Goal: Information Seeking & Learning: Find specific fact

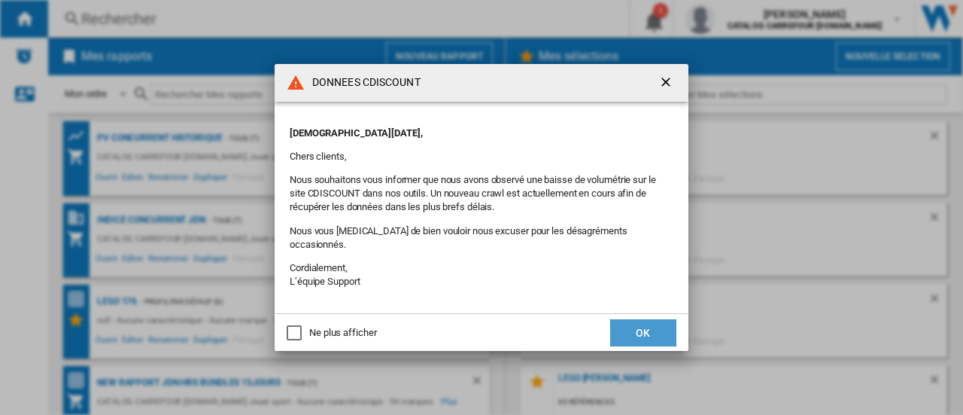
click at [649, 321] on button "OK" at bounding box center [643, 332] width 66 height 27
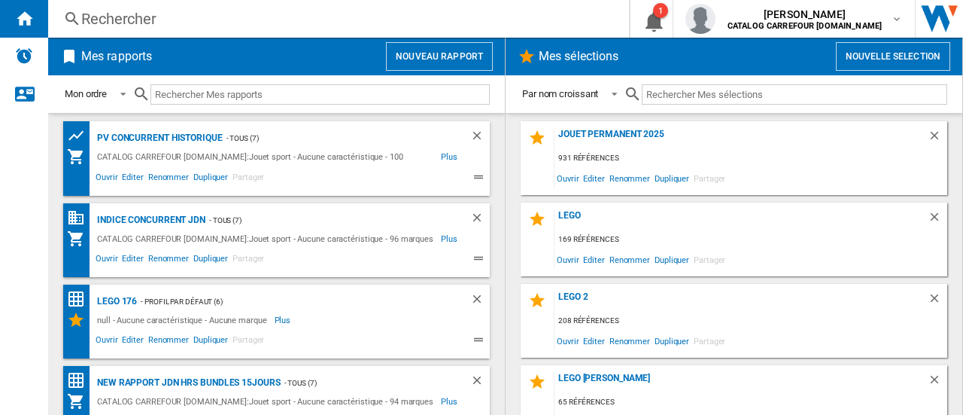
click at [179, 26] on div "Rechercher" at bounding box center [335, 18] width 509 height 21
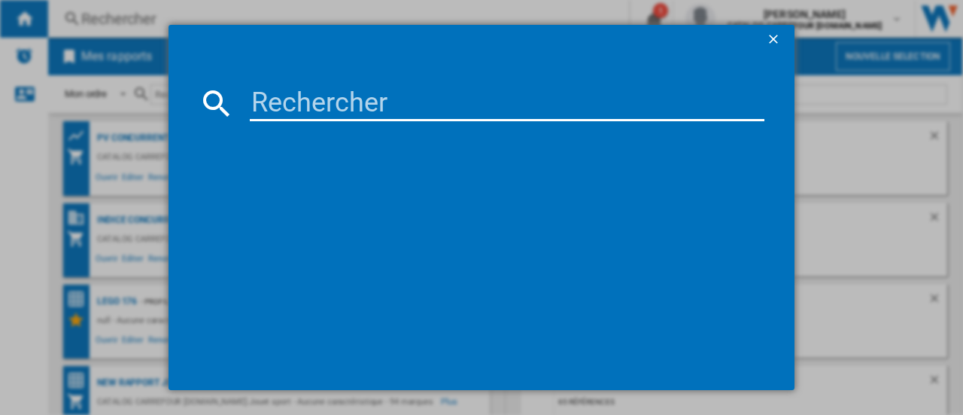
click at [351, 103] on input at bounding box center [507, 103] width 515 height 36
paste input "GAM_LEGO_AVENT_3305"
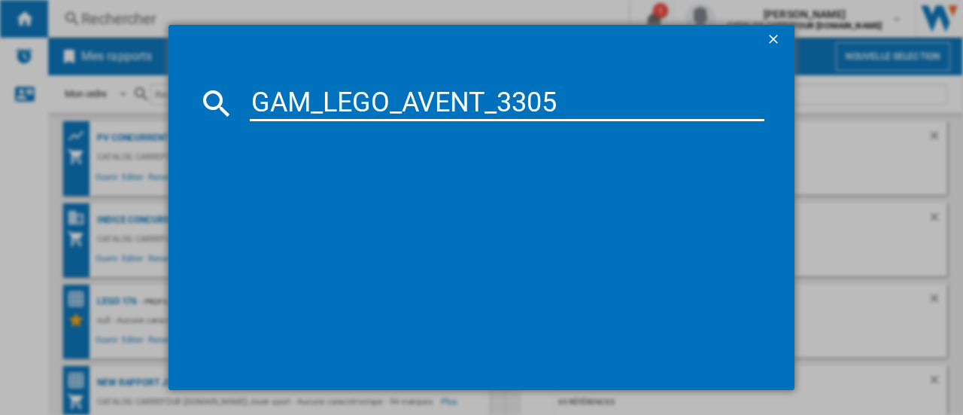
type input "GAM_LEGO_AVENT_3305"
drag, startPoint x: 579, startPoint y: 94, endPoint x: 239, endPoint y: 76, distance: 340.6
click at [239, 76] on md-dialog-content "GAM_LEGO_AVENT_3305 Chargement en cours..." at bounding box center [482, 222] width 626 height 335
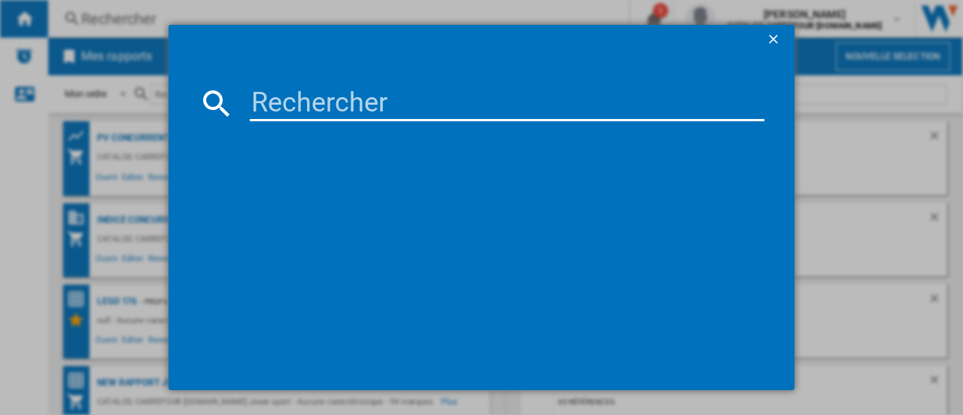
paste input "5702017812991"
type input "5702017812991"
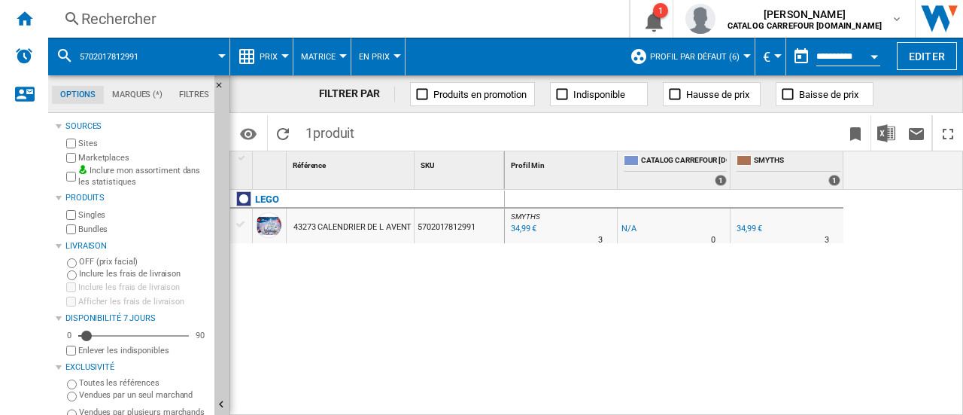
click at [749, 226] on div "34,99 €" at bounding box center [750, 228] width 26 height 10
